Goal: Complete application form: Complete application form

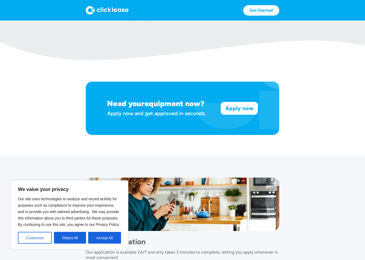
scroll to position [319, 0]
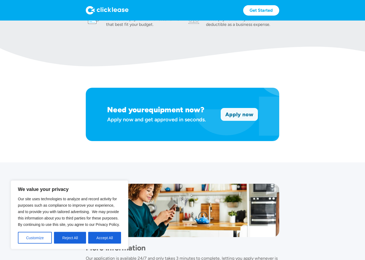
click at [244, 115] on link "Apply now" at bounding box center [239, 115] width 37 height 12
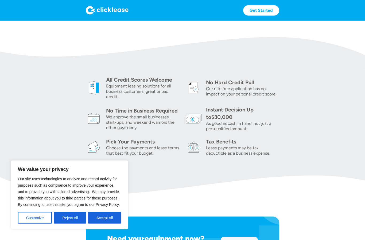
scroll to position [190, 0]
click at [69, 224] on button "Reject All" at bounding box center [70, 218] width 32 height 12
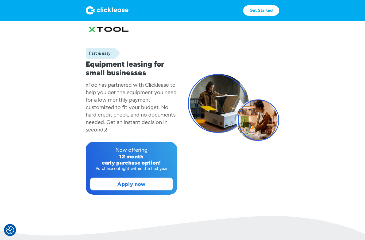
scroll to position [0, 0]
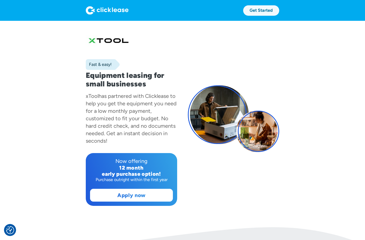
click at [262, 10] on link "Get Started" at bounding box center [261, 10] width 36 height 10
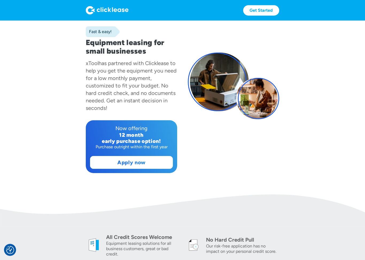
scroll to position [33, 0]
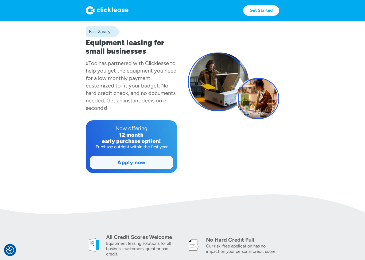
click at [123, 163] on link "Apply now" at bounding box center [131, 163] width 82 height 12
